Goal: Information Seeking & Learning: Check status

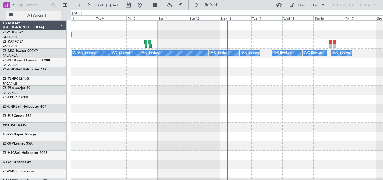
click at [41, 13] on span "All Aircraft" at bounding box center [37, 15] width 45 height 4
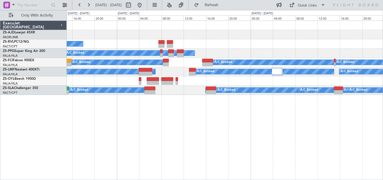
click at [133, 90] on div "A/C Unavailable A/C Booked A/C Booked A/C Booked A/C Booked A/C Booked A/C Book…" at bounding box center [225, 58] width 316 height 74
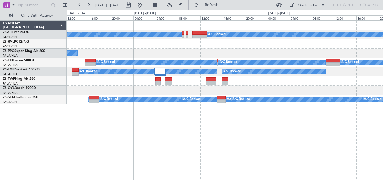
click at [141, 89] on div "A/C Booked A/C Booked A/C Booked A/C Booked A/C Booked A/C Booked A/C Booked A/…" at bounding box center [225, 62] width 316 height 83
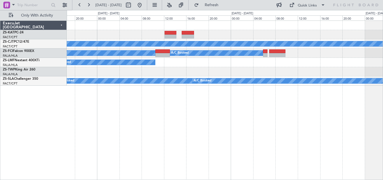
click at [117, 123] on div "A/C Booked A/C Booked A/C Booked A/C Booked A/C Booked A/C Booked A/C Booked A/…" at bounding box center [225, 99] width 317 height 159
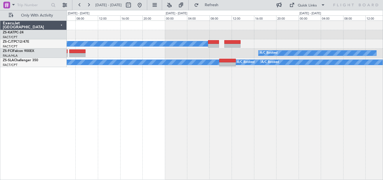
click at [166, 117] on div "A/C Booked A/C Booked A/C Booked A/C Booked A/C Booked A/C Booked A/C Booked A/…" at bounding box center [225, 99] width 317 height 159
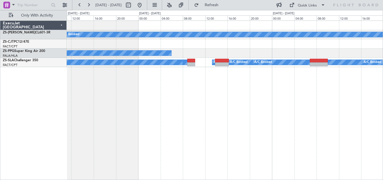
click at [95, 125] on div "A/C Booked A/C Booked A/C Booked A/C Booked A/C Booked A/C Booked A/C Booked A/…" at bounding box center [225, 99] width 317 height 159
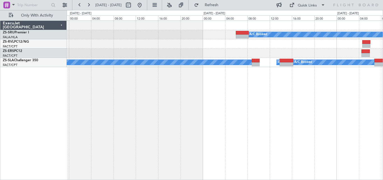
click at [360, 72] on div "A/C Booked A/C Booked A/C Booked A/C Booked A/C Booked A/C Booked A/C Booked A/…" at bounding box center [225, 99] width 317 height 159
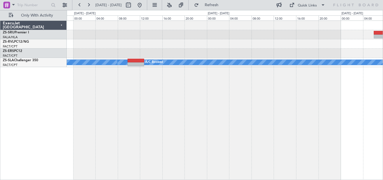
click at [324, 70] on div "A/C Booked A/C Booked A/C Booked A/C Booked A/C Booked A/C Booked A/C Booked A/…" at bounding box center [225, 99] width 317 height 159
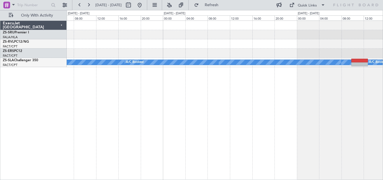
click at [383, 63] on div "A/C Booked A/C Booked A/C Booked A/C Booked A/C Booked A/C Booked A/C Booked A/…" at bounding box center [191, 95] width 383 height 170
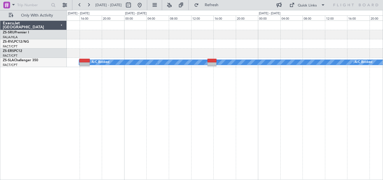
click at [306, 54] on div "A/C Booked A/C Booked A/C Booked A/C Booked A/C Booked A/C Booked A/C Booked A/…" at bounding box center [225, 99] width 317 height 159
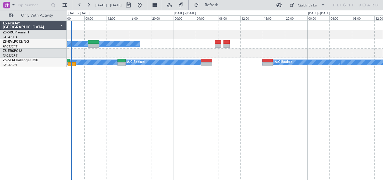
click at [242, 65] on div "A/C Unavailable A/C Booked A/C Booked A/C Booked A/C Booked A/C Booked A/C Book…" at bounding box center [225, 99] width 317 height 159
